Goal: Transaction & Acquisition: Purchase product/service

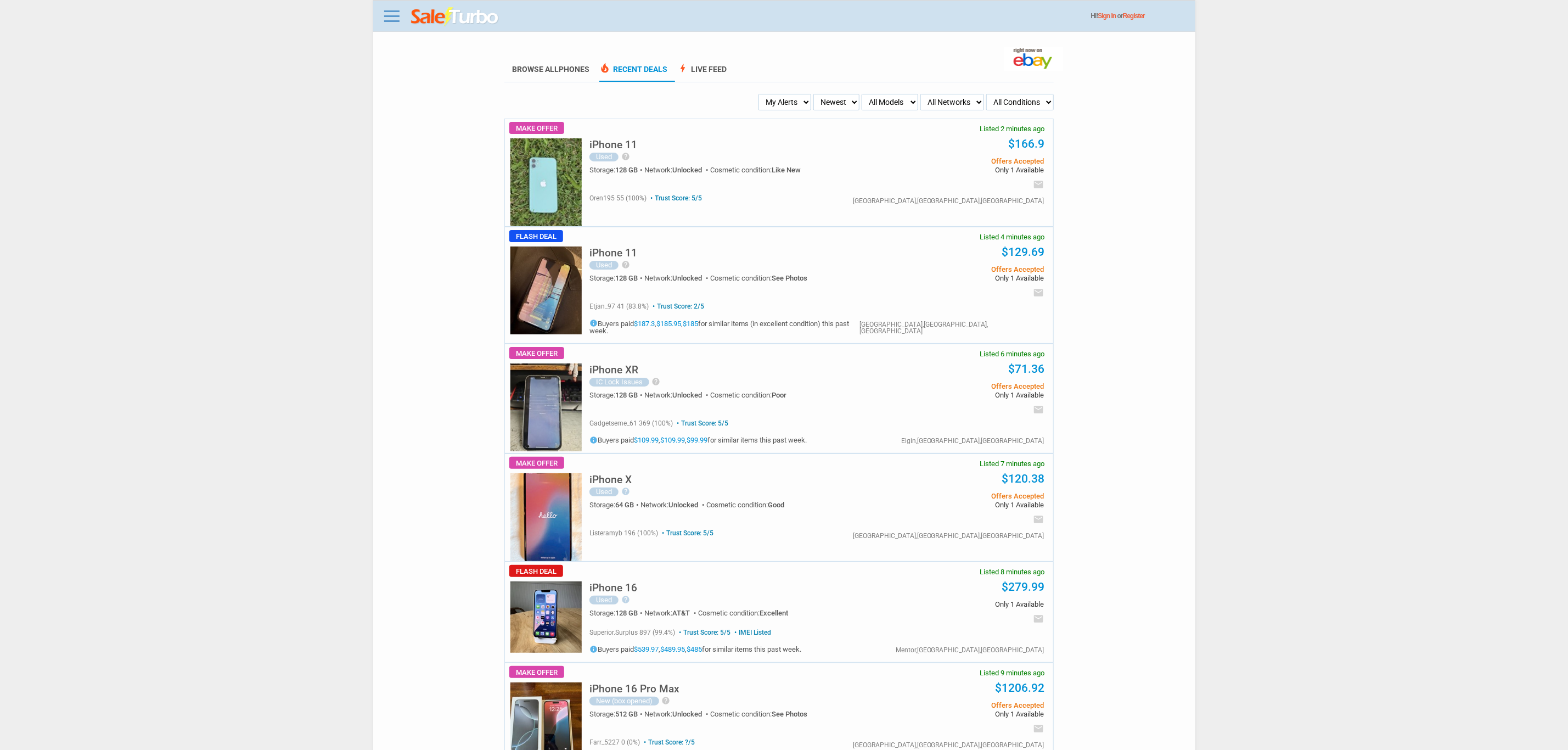
click at [791, 96] on select "My Alerts All Deals BIN Only w/ Offers Only" at bounding box center [785, 102] width 53 height 16
select select "flash_bin"
click at [762, 94] on select "My Alerts All Deals BIN Only w/ Offers Only" at bounding box center [785, 102] width 53 height 16
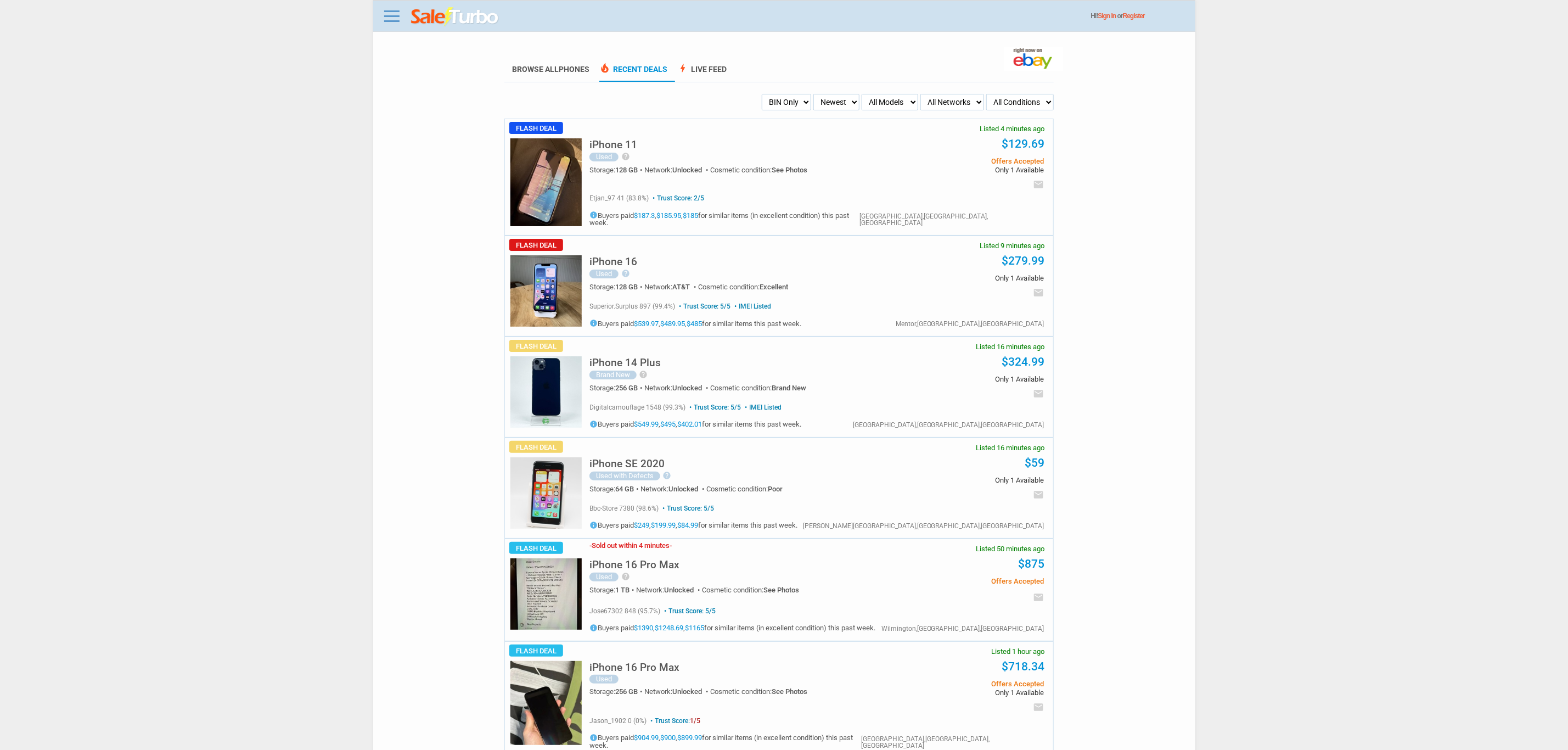
click at [636, 551] on div "iPhone 16 Pro Max Used help This phone is in perfect condition, as you can see …" at bounding box center [734, 575] width 289 height 50
click at [650, 551] on div "iPhone 16 Pro Max Used help This phone is in perfect condition, as you can see …" at bounding box center [734, 575] width 289 height 50
click at [571, 574] on img at bounding box center [546, 594] width 71 height 71
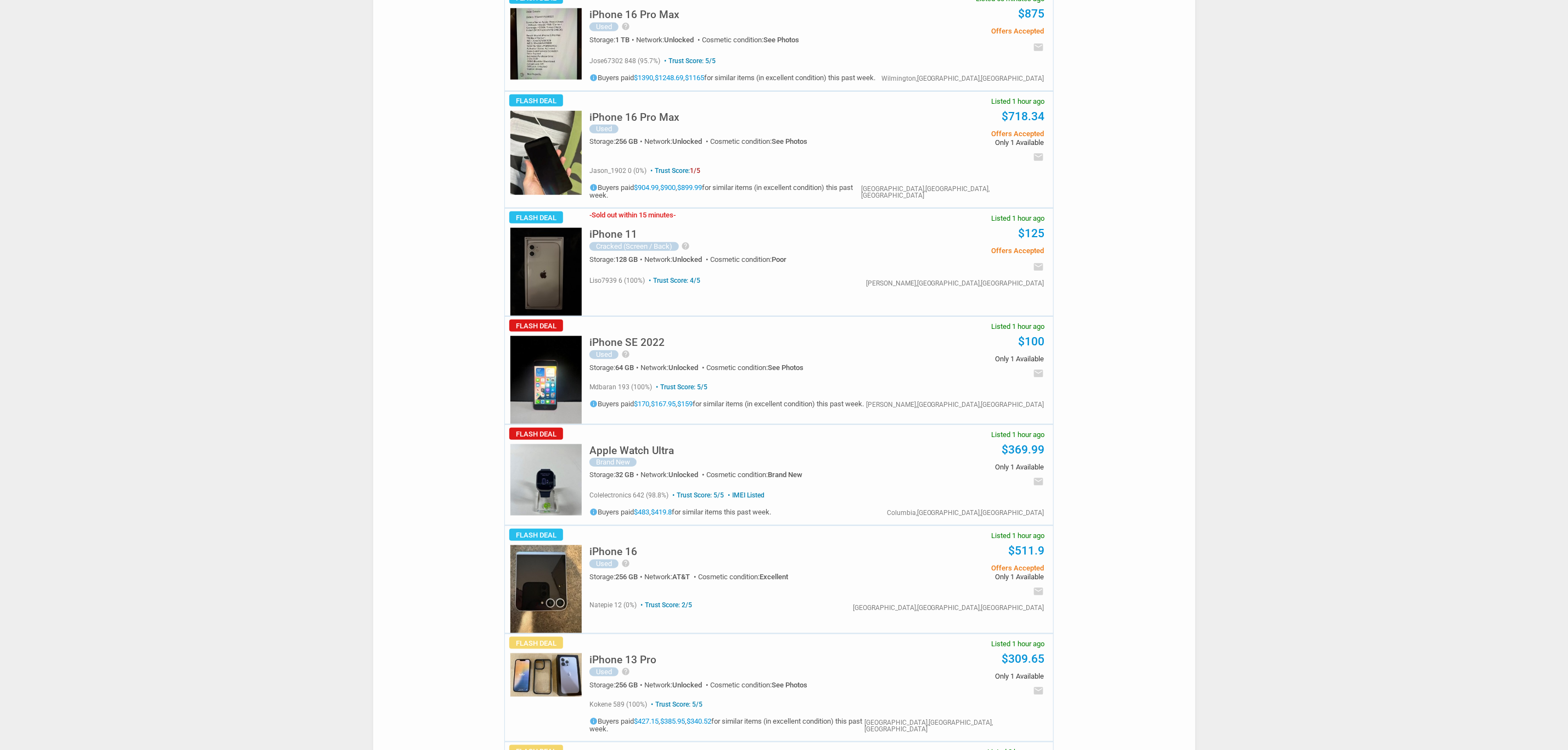
scroll to position [741, 0]
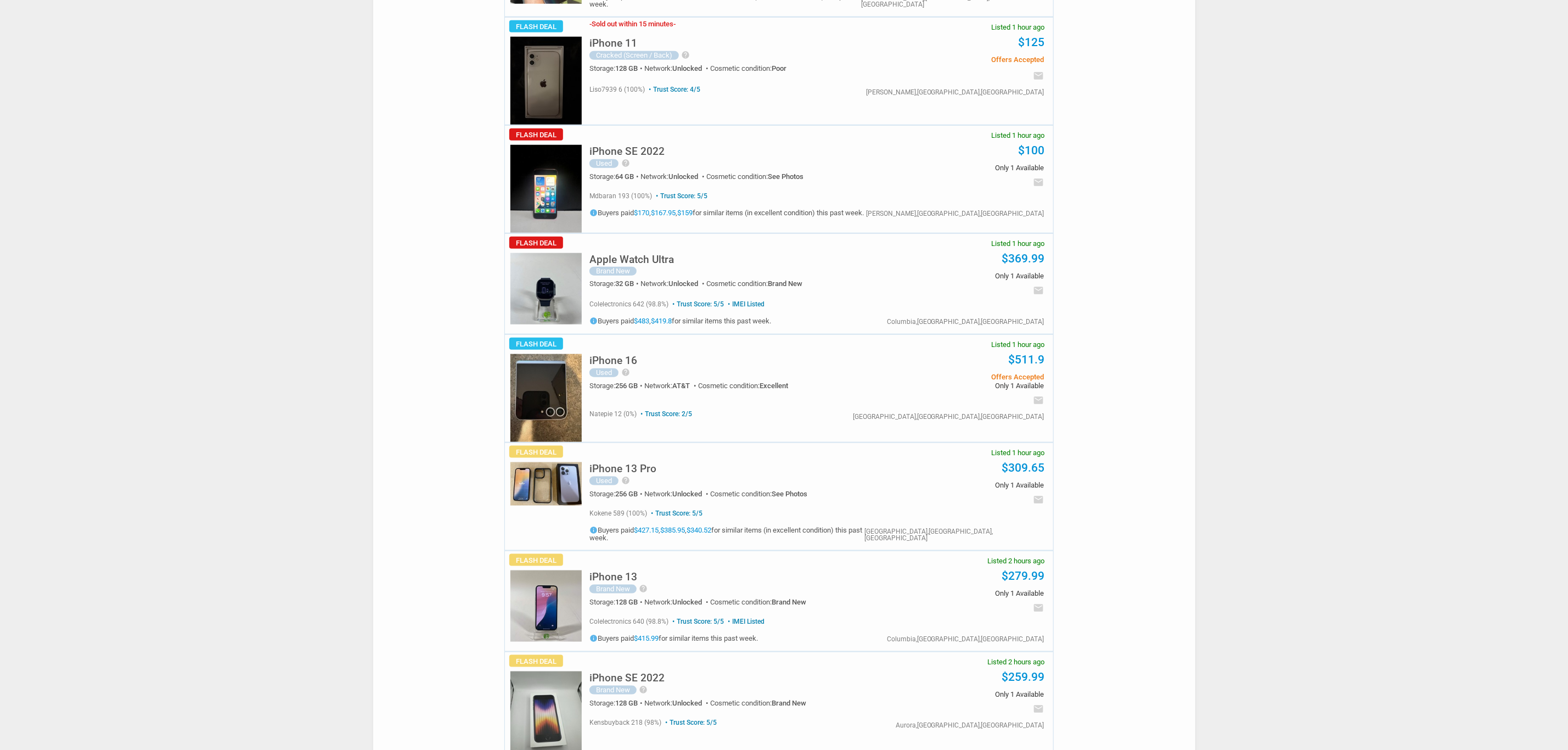
click at [539, 373] on img at bounding box center [546, 398] width 71 height 88
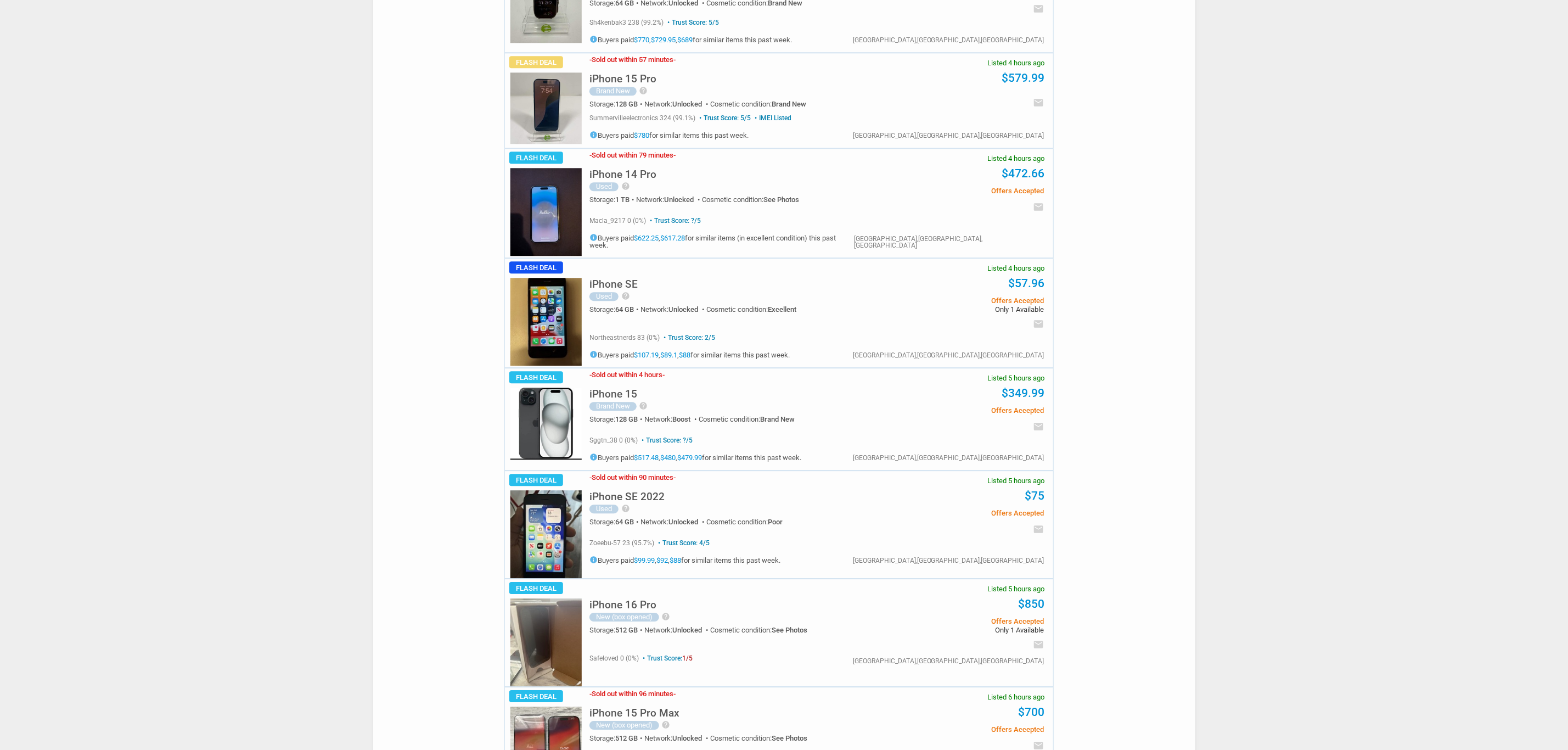
scroll to position [1895, 0]
